Goal: Task Accomplishment & Management: Use online tool/utility

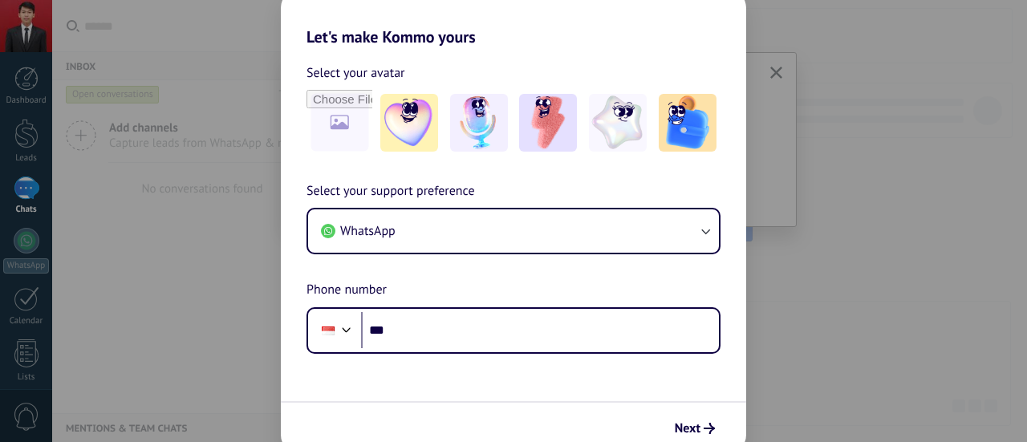
click at [971, 164] on div "Let's make Kommo yours Select your avatar Select your support preference WhatsA…" at bounding box center [513, 221] width 1027 height 442
click at [688, 425] on span "Next" at bounding box center [688, 428] width 26 height 11
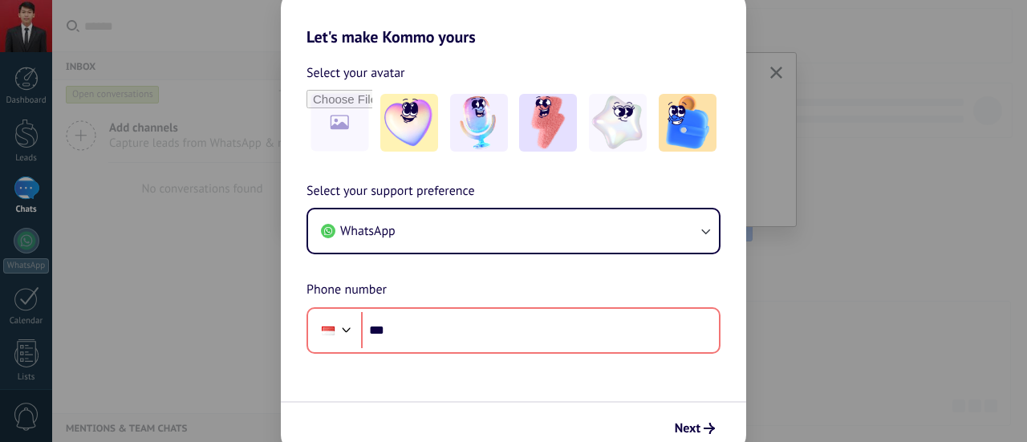
click at [34, 144] on div "Let's make Kommo yours Select your avatar Select your support preference WhatsA…" at bounding box center [513, 221] width 1027 height 442
click at [0, 164] on div "Let's make Kommo yours Select your avatar Select your support preference WhatsA…" at bounding box center [513, 221] width 1027 height 442
click at [18, 132] on div "Let's make Kommo yours Select your avatar Select your support preference WhatsA…" at bounding box center [513, 221] width 1027 height 442
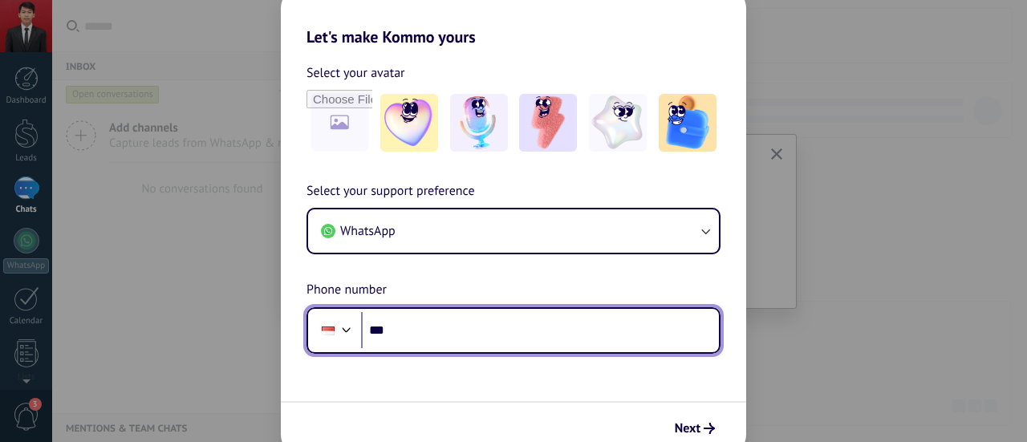
click at [448, 338] on input "***" at bounding box center [540, 330] width 358 height 37
type input "**********"
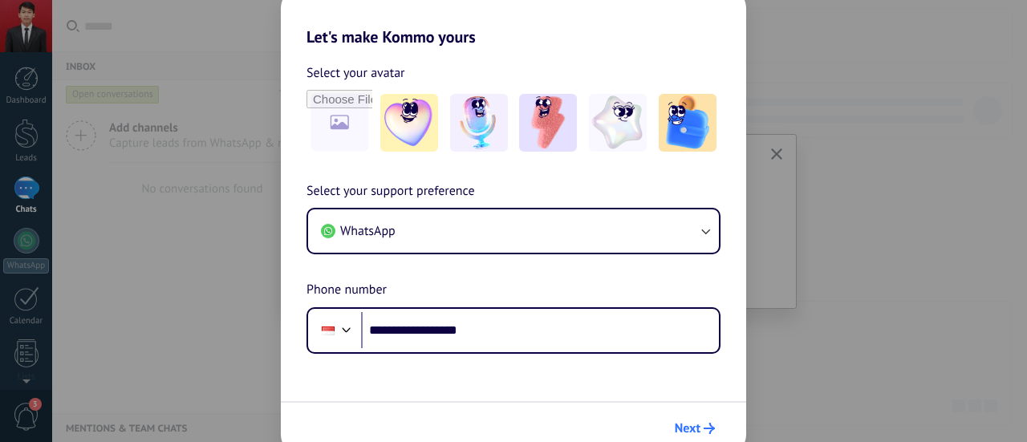
click at [711, 423] on button "Next" at bounding box center [694, 428] width 55 height 27
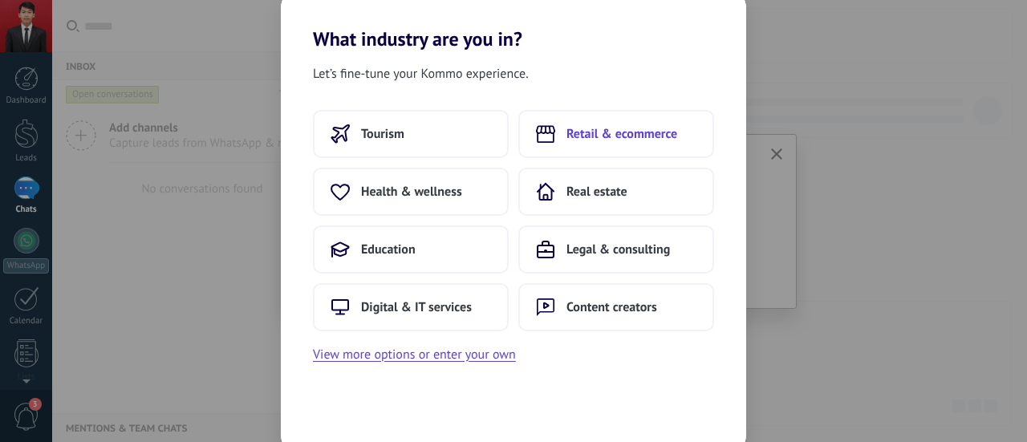
click at [576, 137] on span "Retail & ecommerce" at bounding box center [621, 134] width 111 height 16
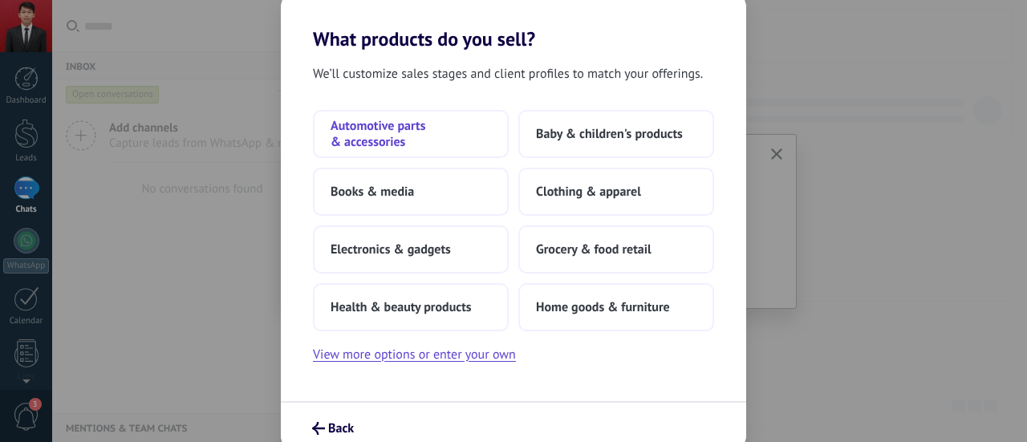
click at [376, 145] on span "Automotive parts & accessories" at bounding box center [410, 134] width 160 height 32
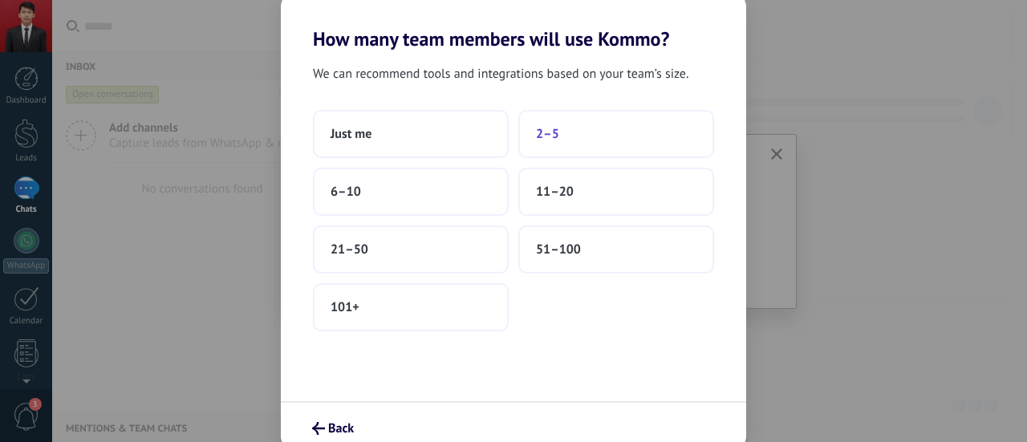
click at [545, 142] on button "2–5" at bounding box center [616, 134] width 196 height 48
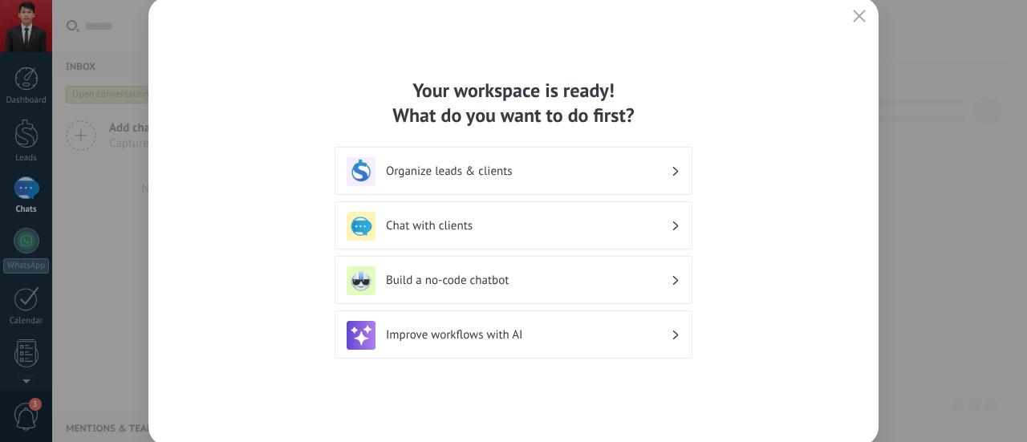
click at [508, 168] on h3 "Organize leads & clients" at bounding box center [528, 171] width 285 height 15
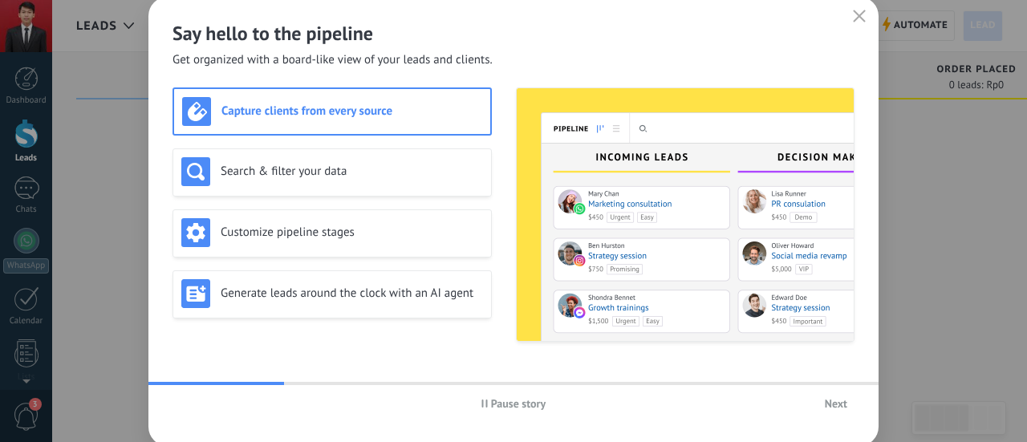
click at [831, 408] on span "Next" at bounding box center [836, 403] width 22 height 11
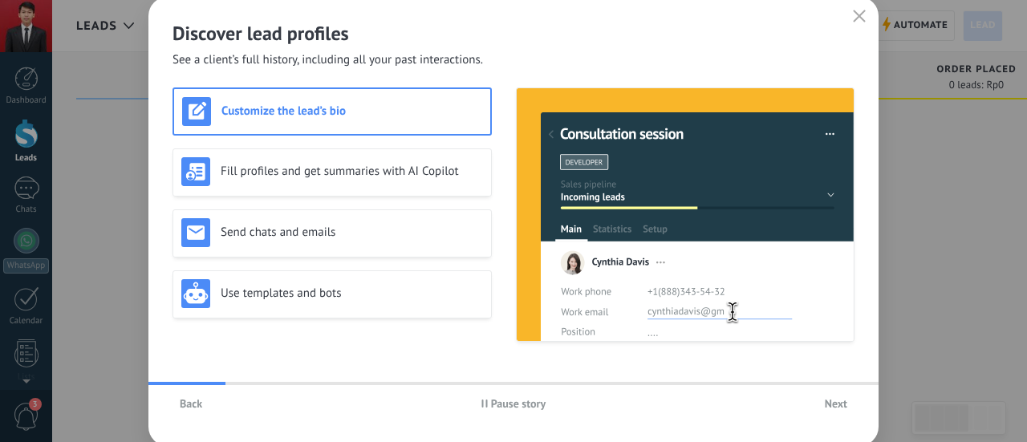
click at [831, 408] on span "Next" at bounding box center [836, 403] width 22 height 11
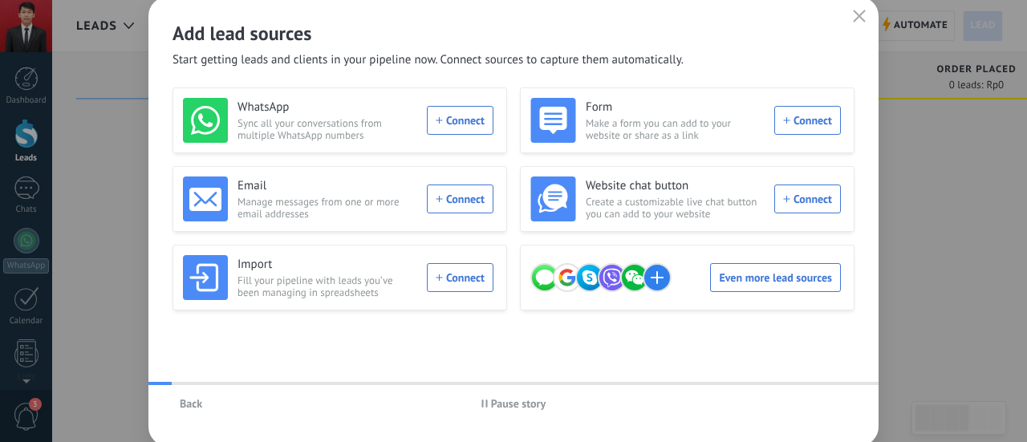
click at [831, 408] on div "Back Pause story" at bounding box center [513, 403] width 730 height 37
click at [856, 13] on use "button" at bounding box center [859, 16] width 12 height 12
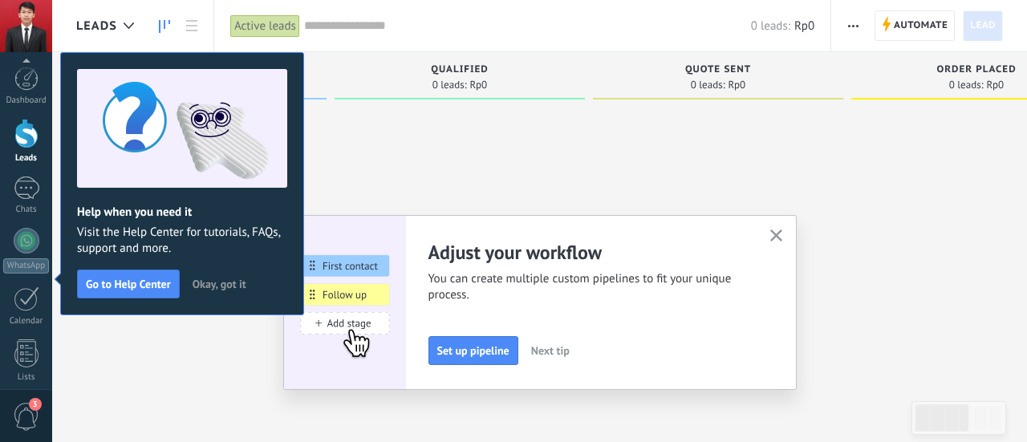
scroll to position [224, 0]
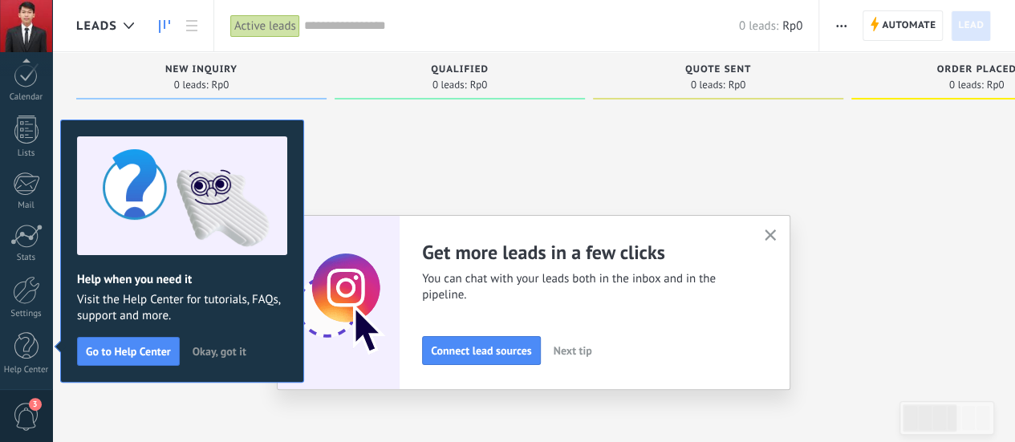
click at [775, 239] on icon "button" at bounding box center [770, 235] width 12 height 12
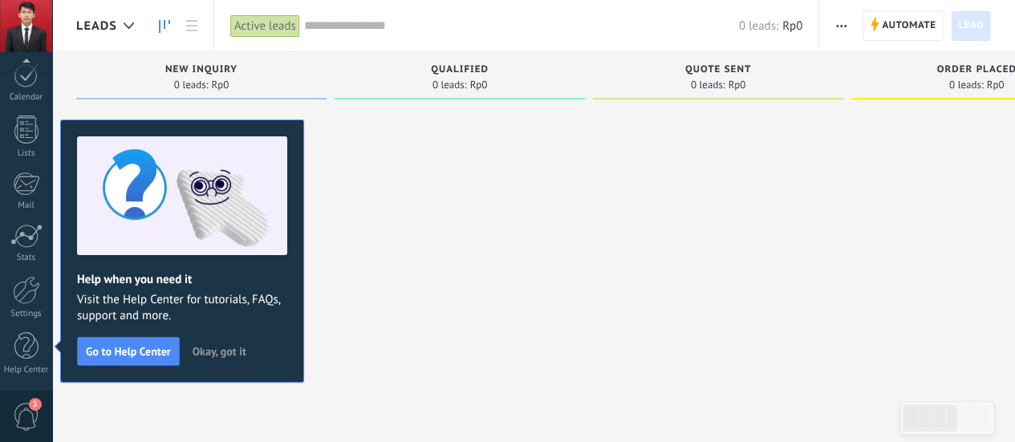
click at [207, 346] on span "Okay, got it" at bounding box center [220, 351] width 54 height 11
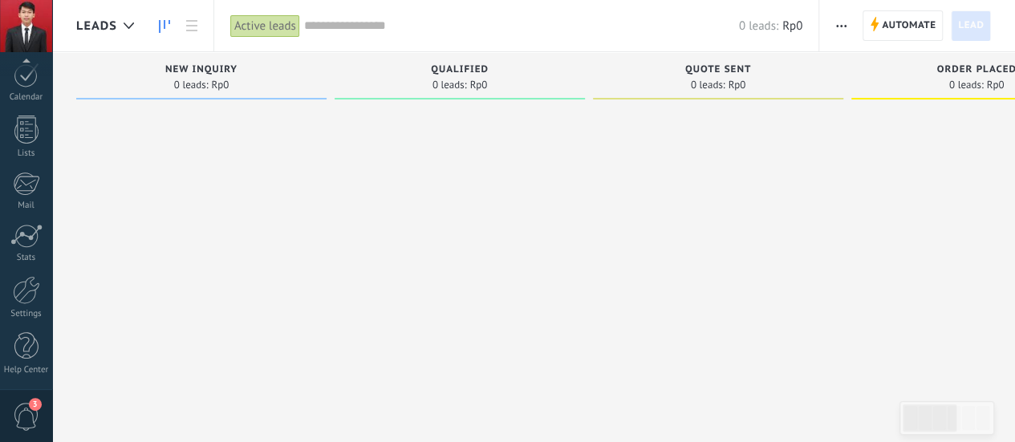
click at [438, 69] on span "Qualified" at bounding box center [460, 69] width 58 height 11
click at [440, 81] on span "0 leads:" at bounding box center [449, 85] width 34 height 10
click at [821, 48] on div "Automate New broadcast Edit pipeline Edit card layout Export Find duplicates Se…" at bounding box center [917, 25] width 196 height 51
click at [11, 131] on link "Lists" at bounding box center [26, 137] width 52 height 43
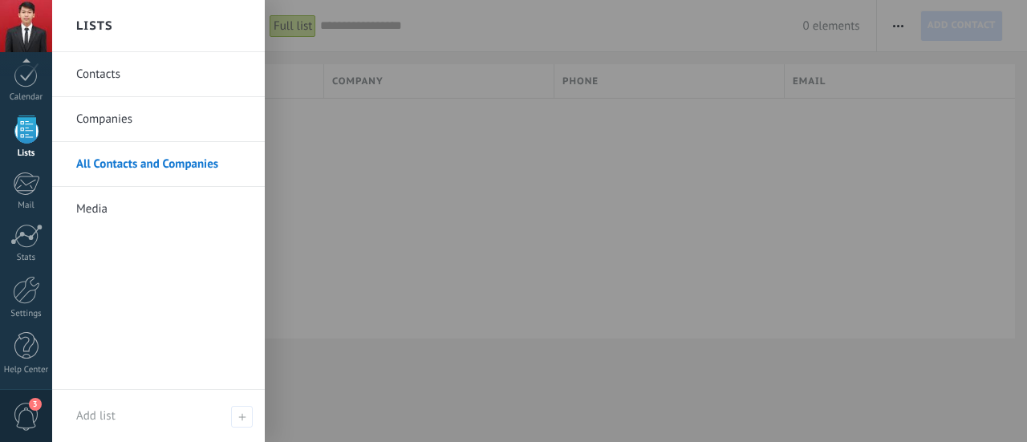
click at [152, 71] on link "Contacts" at bounding box center [162, 74] width 172 height 45
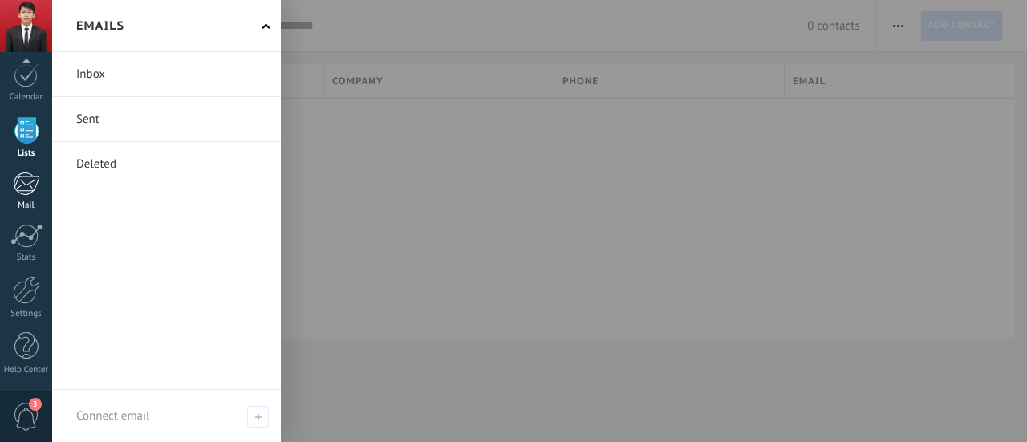
click at [20, 181] on div at bounding box center [26, 184] width 26 height 24
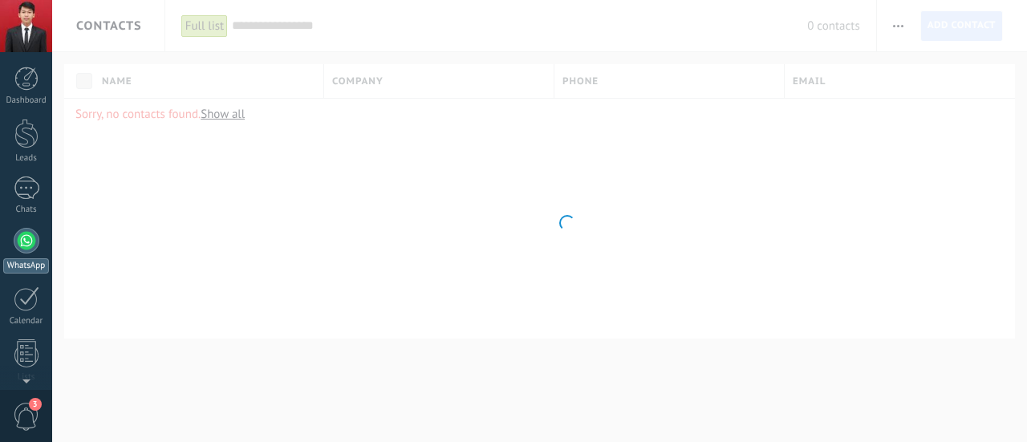
click at [33, 245] on div at bounding box center [27, 241] width 26 height 26
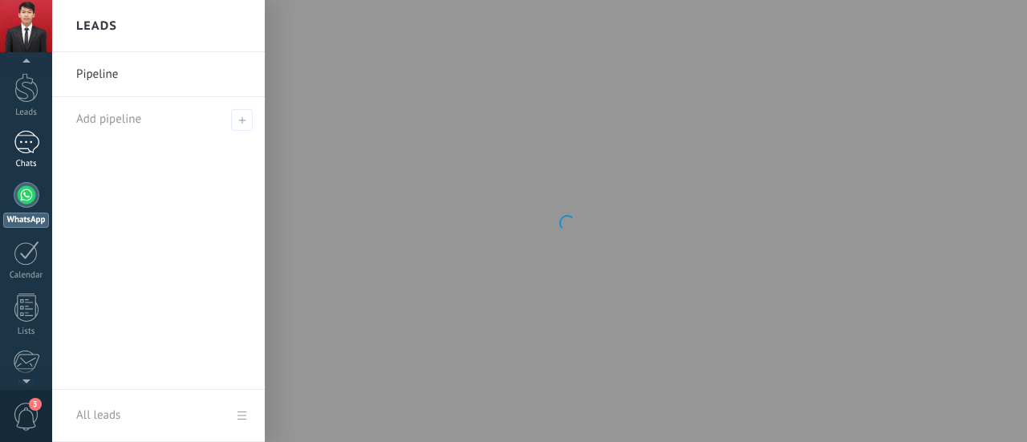
click at [23, 147] on div at bounding box center [27, 142] width 26 height 23
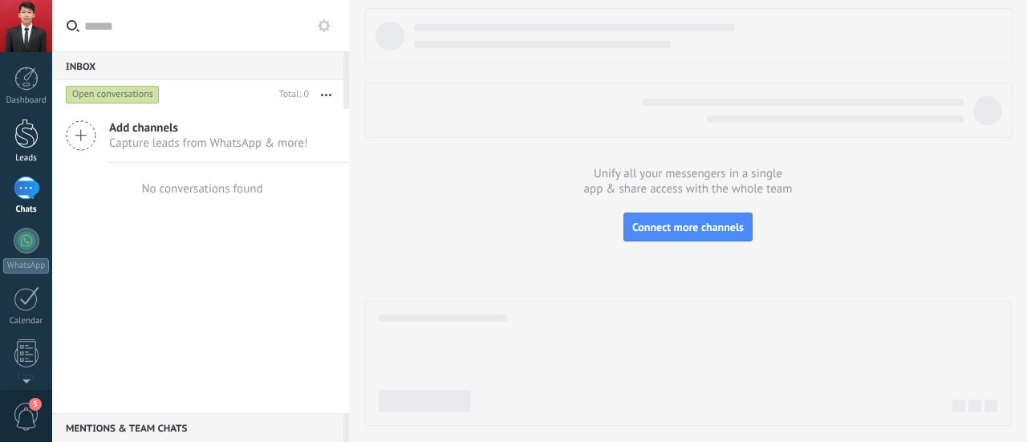
click at [24, 142] on div at bounding box center [26, 134] width 24 height 30
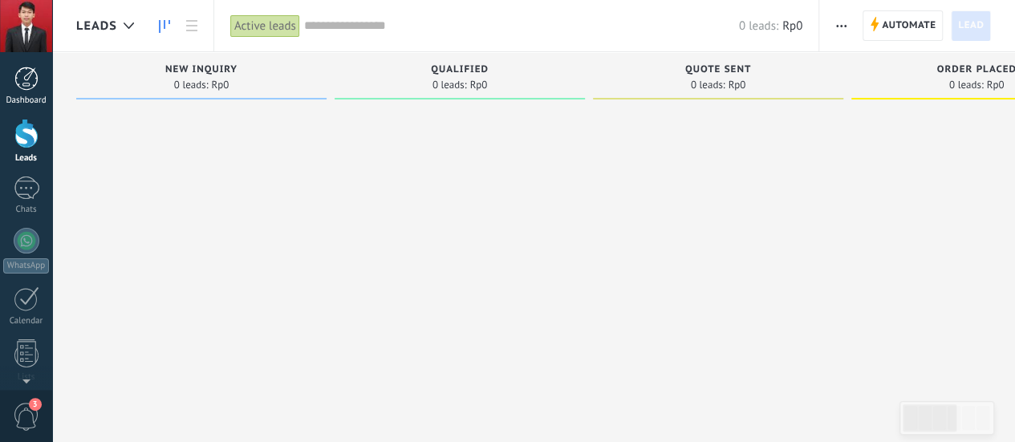
click at [29, 92] on link "Dashboard" at bounding box center [26, 86] width 52 height 39
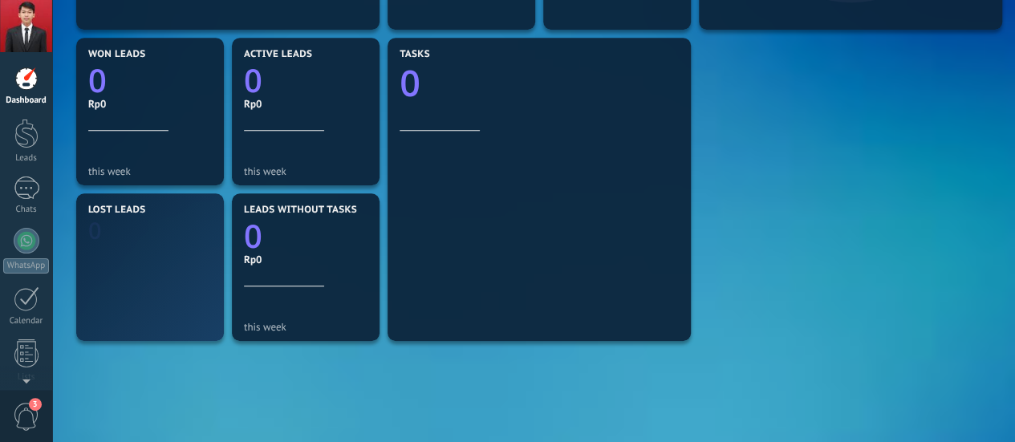
scroll to position [561, 0]
